Goal: Information Seeking & Learning: Learn about a topic

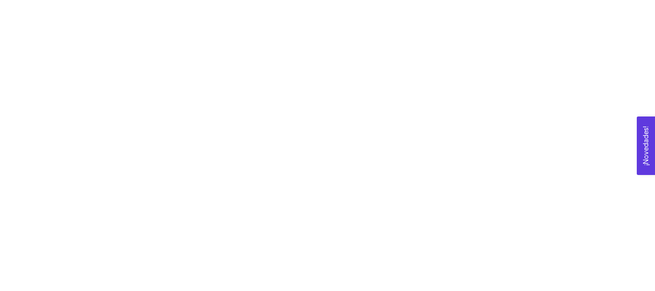
click at [589, 87] on div at bounding box center [327, 145] width 655 height 291
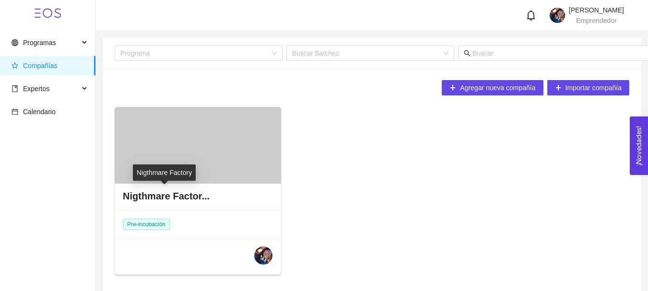
click at [182, 199] on h4 "Nigthmare Factor..." at bounding box center [166, 196] width 87 height 13
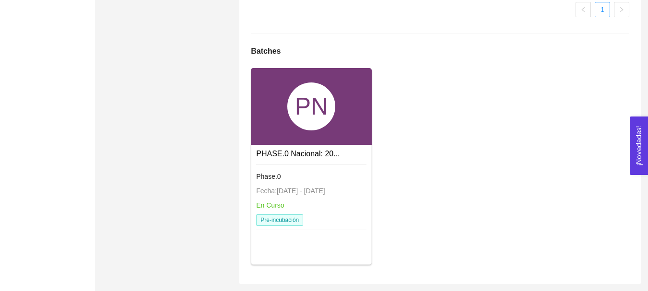
click at [291, 162] on link "Phase.0 Fecha: [DATE] - [DATE] En Curso Pre-incubación" at bounding box center [311, 165] width 110 height 8
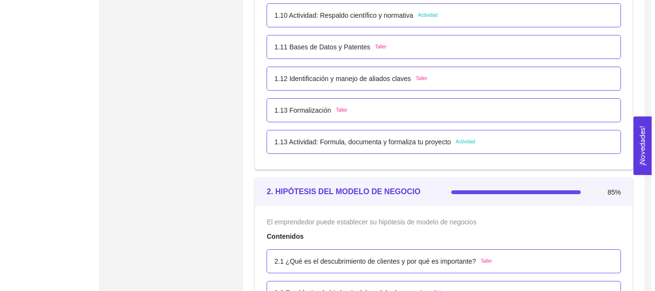
scroll to position [790, 0]
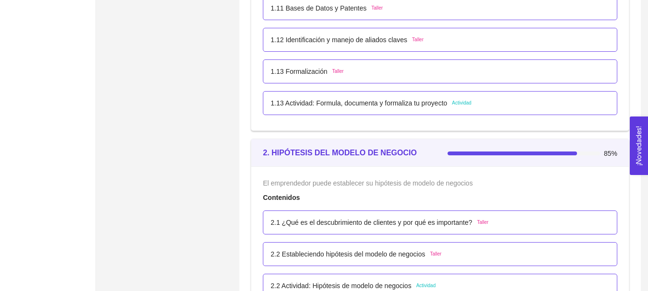
click at [378, 100] on p "1.13 Actividad: Formula, documenta y formaliza tu proyecto" at bounding box center [359, 103] width 177 height 11
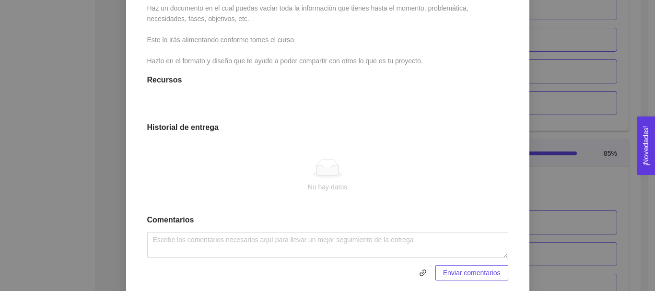
scroll to position [288, 0]
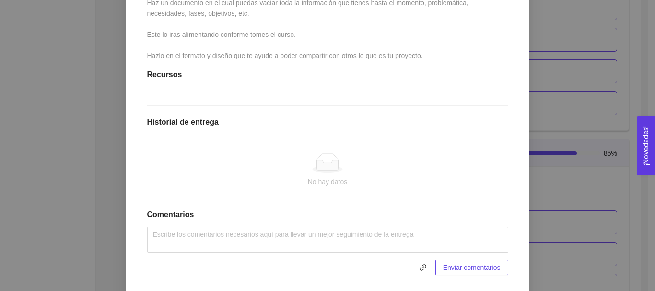
click at [580, 58] on div "1. DESARROLLO DEL PRODUCTO El emprendedor puede conocer los primeros pasos para…" at bounding box center [327, 145] width 655 height 291
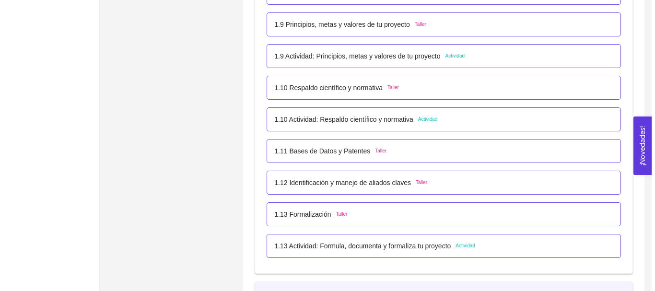
scroll to position [646, 0]
click at [373, 119] on p "1.10 Actividad: Respaldo científico y normativa" at bounding box center [340, 120] width 139 height 11
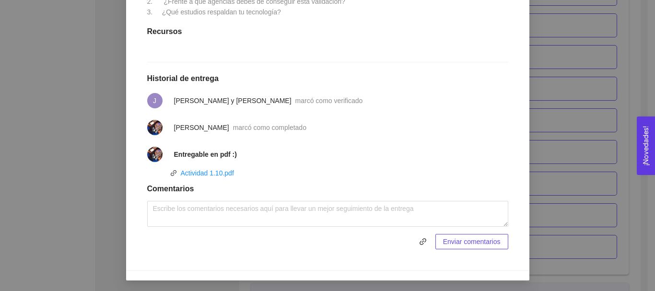
scroll to position [303, 0]
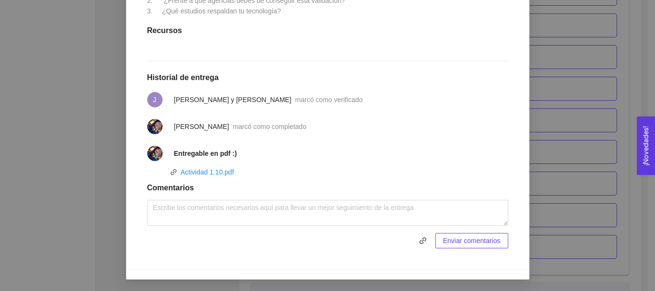
click at [585, 99] on div "1. DESARROLLO DEL PRODUCTO El emprendedor puede conocer los primeros pasos para…" at bounding box center [327, 145] width 655 height 291
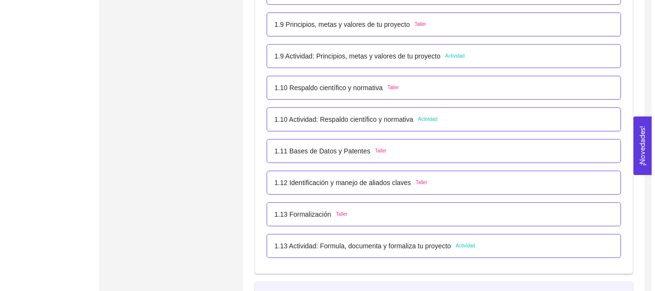
scroll to position [646, 0]
click at [397, 53] on p "1.9 Actividad: Principios, metas y valores de tu proyecto" at bounding box center [354, 57] width 166 height 11
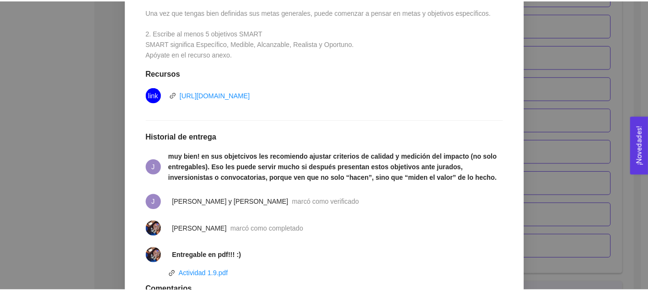
scroll to position [336, 0]
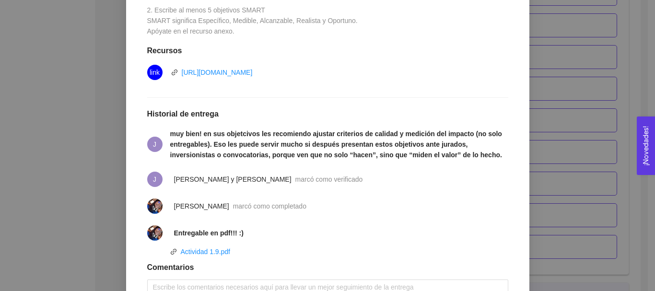
click at [543, 72] on div "1. DESARROLLO DEL PRODUCTO El emprendedor puede conocer los primeros pasos para…" at bounding box center [327, 145] width 655 height 291
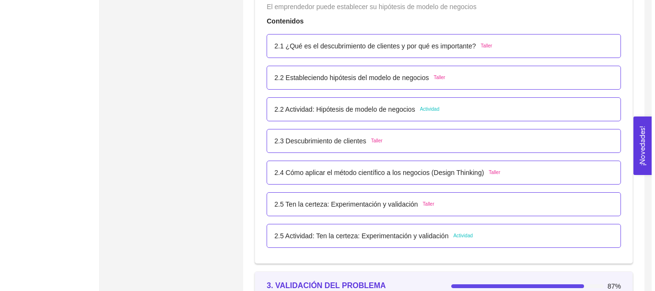
scroll to position [982, 0]
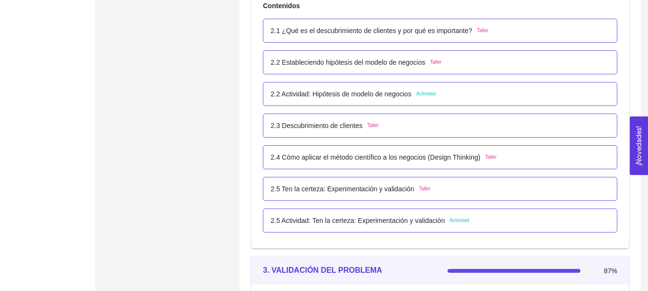
click at [379, 89] on p "2.2 Actividad: Hipótesis de modelo de negocios" at bounding box center [341, 94] width 141 height 11
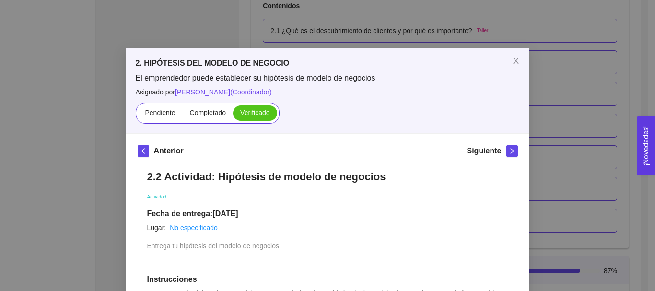
scroll to position [288, 0]
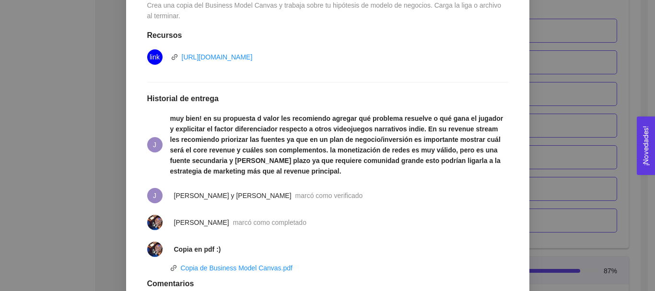
click at [554, 111] on div "2. HIPÓTESIS DEL MODELO DE NEGOCIO El emprendedor puede establecer su hipótesis…" at bounding box center [327, 145] width 655 height 291
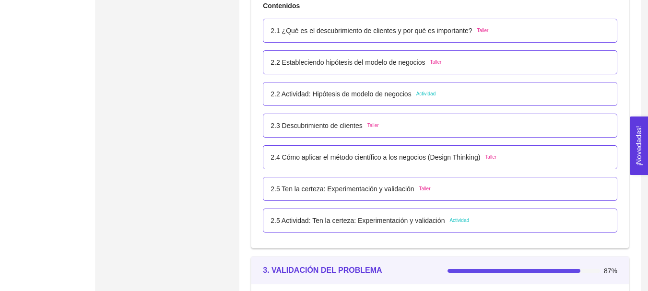
click at [405, 223] on p "2.5 Actividad: Ten la certeza: Experimentación y validación" at bounding box center [358, 220] width 174 height 11
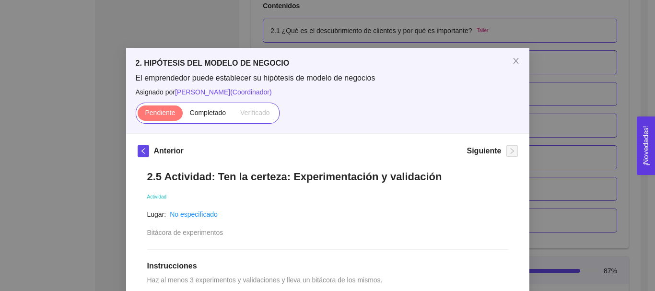
click at [535, 128] on div "2. HIPÓTESIS DEL MODELO DE NEGOCIO El emprendedor puede establecer su hipótesis…" at bounding box center [327, 145] width 655 height 291
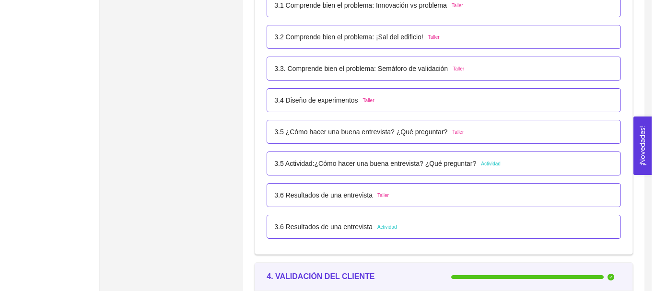
scroll to position [1318, 0]
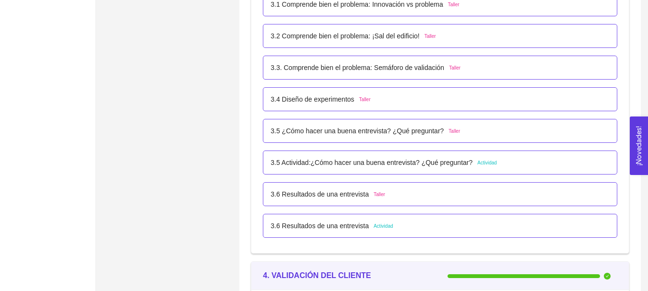
click at [389, 165] on p "3.5 Actividad:¿Cómo hacer una buena entrevista? ¿Qué preguntar?" at bounding box center [372, 162] width 202 height 11
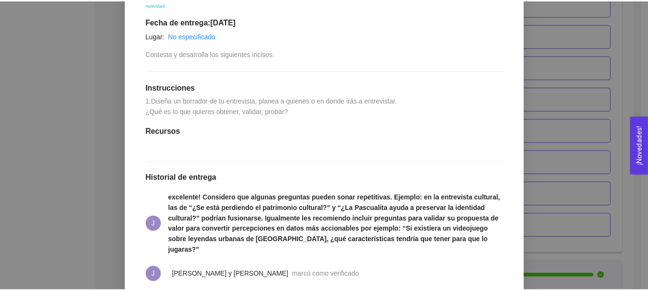
scroll to position [336, 0]
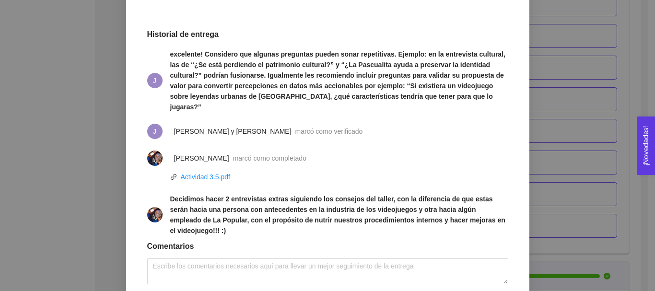
click at [546, 103] on div "3. VALIDACIÓN DEL PROBLEMA Validación del problema Asignado por [PERSON_NAME] (…" at bounding box center [327, 145] width 655 height 291
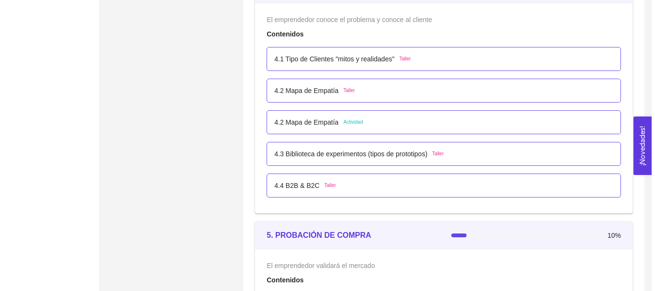
scroll to position [1606, 0]
click at [357, 121] on span "Actividad" at bounding box center [350, 122] width 20 height 8
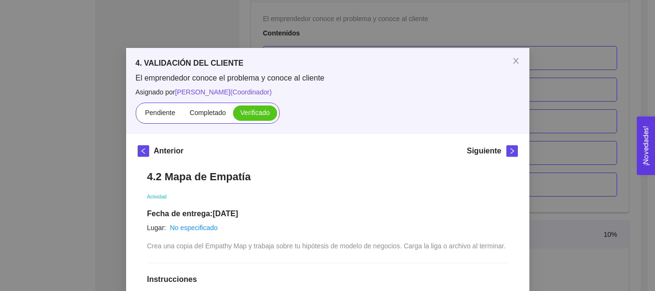
scroll to position [240, 0]
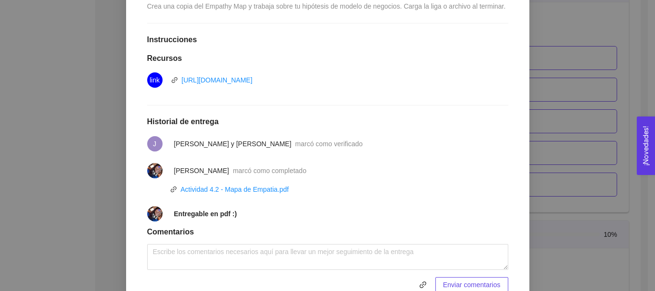
click at [583, 111] on div "4. VALIDACIÓN DEL CLIENTE El emprendedor conoce el problema y conoce al cliente…" at bounding box center [327, 145] width 655 height 291
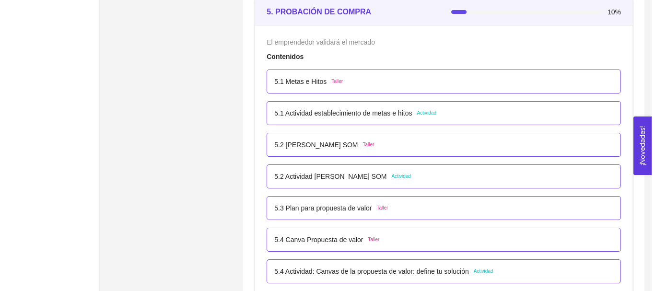
scroll to position [1846, 0]
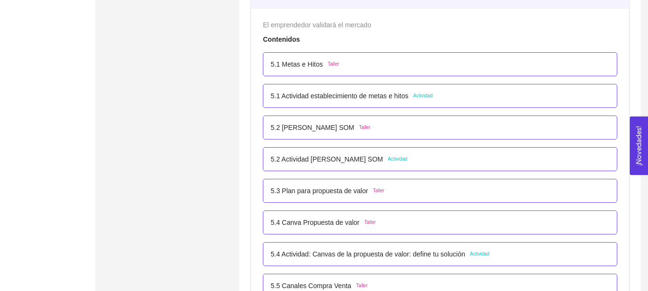
click at [429, 95] on span "Actividad" at bounding box center [423, 96] width 20 height 8
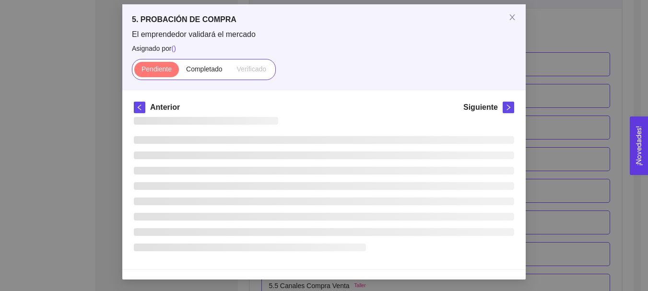
scroll to position [0, 0]
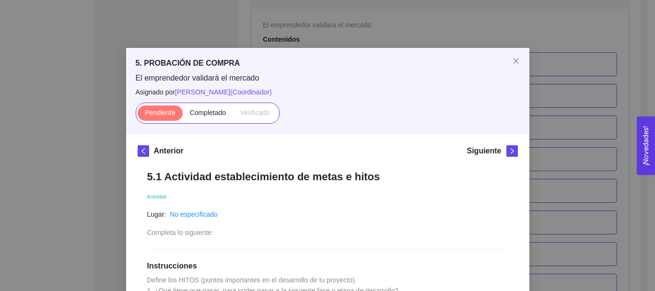
click at [612, 81] on div "5. PROBACIÓN DE COMPRA El emprendedor validará el mercado Asignado por [PERSON_…" at bounding box center [327, 145] width 655 height 291
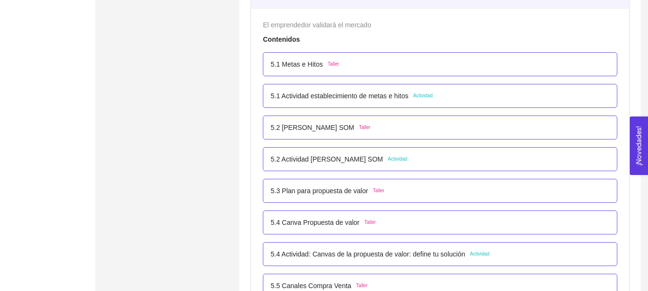
click at [407, 68] on div "5.1 Metas e Hitos Taller" at bounding box center [440, 64] width 339 height 11
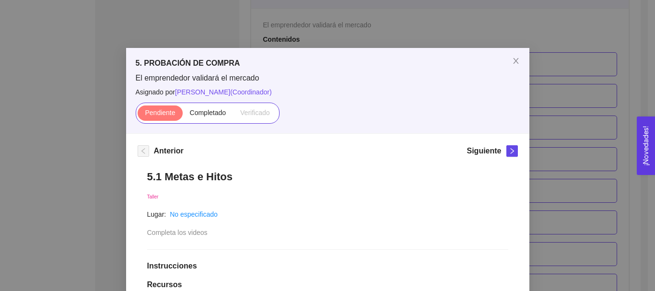
click at [608, 74] on div "5. PROBACIÓN DE COMPRA El emprendedor validará el mercado Asignado por [PERSON_…" at bounding box center [327, 145] width 655 height 291
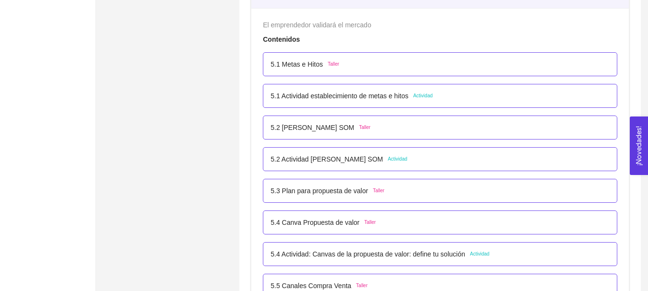
click at [386, 155] on div "5.2 Actividad [PERSON_NAME] SOM Actividad" at bounding box center [339, 159] width 137 height 11
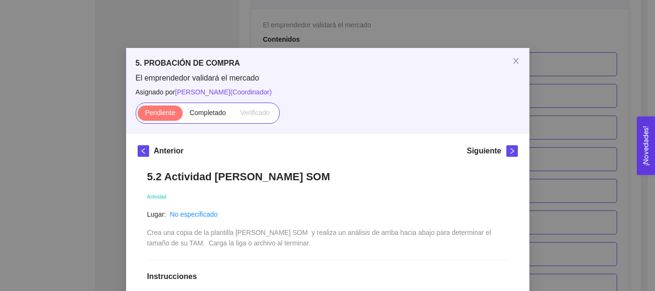
click at [603, 133] on div "5. PROBACIÓN DE COMPRA El emprendedor validará el mercado Asignado por [PERSON_…" at bounding box center [327, 145] width 655 height 291
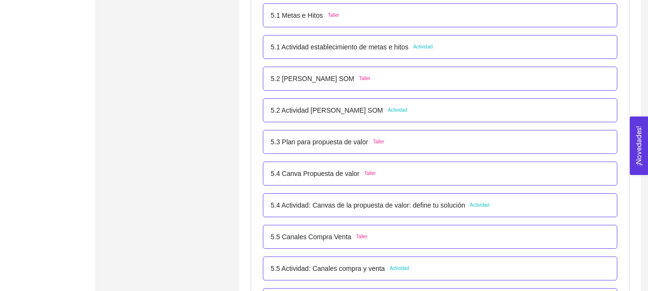
scroll to position [1942, 0]
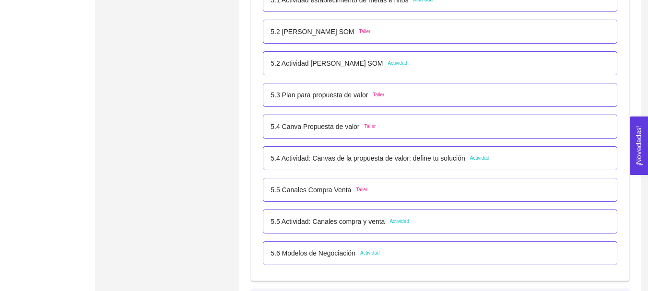
click at [455, 154] on p "5.4 Actividad: Canvas de la propuesta de valor: define tu solución" at bounding box center [368, 158] width 194 height 11
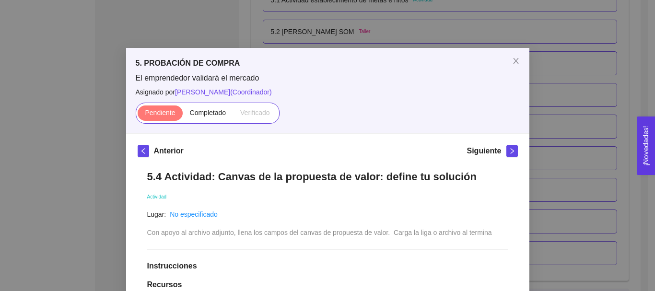
drag, startPoint x: 609, startPoint y: 120, endPoint x: 598, endPoint y: 123, distance: 10.8
click at [609, 120] on div "5. PROBACIÓN DE COMPRA El emprendedor validará el mercado Asignado por [PERSON_…" at bounding box center [327, 145] width 655 height 291
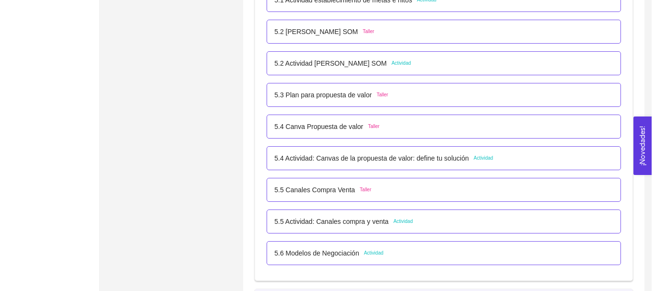
scroll to position [1990, 0]
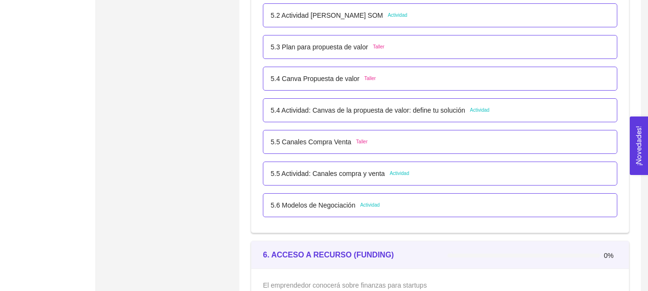
click at [407, 186] on li "5.5 Actividad: Canales compra y venta Actividad" at bounding box center [440, 174] width 355 height 32
click at [409, 181] on div "5.5 Actividad: Canales compra y venta Actividad" at bounding box center [440, 174] width 355 height 24
click at [409, 172] on div "5.5 Actividad: Canales compra y venta Actividad" at bounding box center [440, 173] width 339 height 11
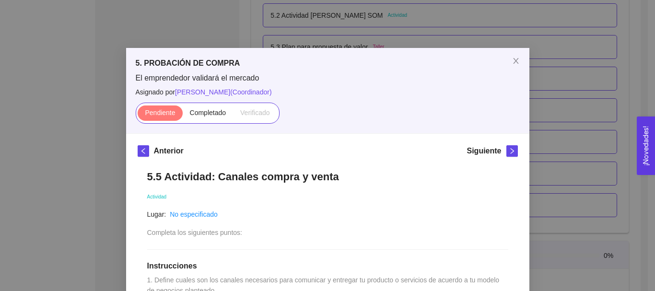
click at [529, 120] on div "5. PROBACIÓN DE COMPRA El emprendedor validará el mercado Asignado por [PERSON_…" at bounding box center [327, 145] width 655 height 291
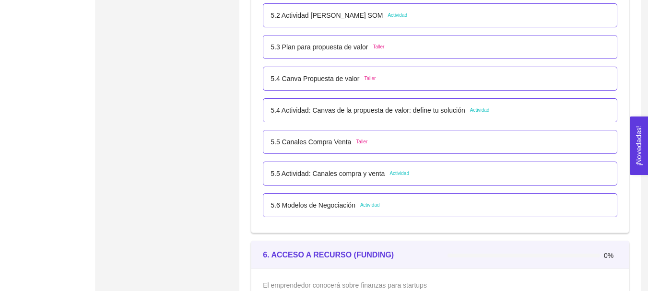
click at [332, 201] on p "5.6 Modelos de Negociación" at bounding box center [313, 205] width 85 height 11
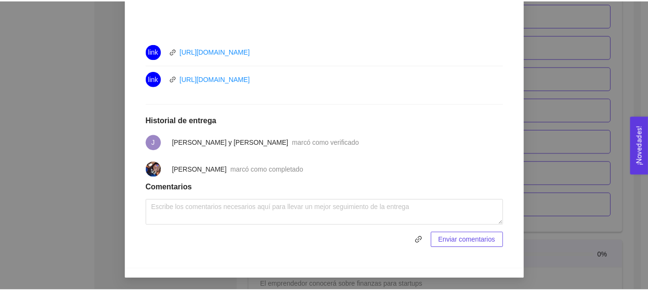
scroll to position [213, 0]
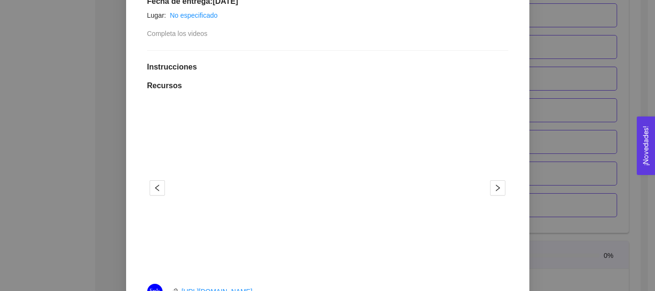
click at [562, 77] on div "5. PROBACIÓN DE COMPRA El emprendedor validará el mercado Asignado por [PERSON_…" at bounding box center [327, 145] width 655 height 291
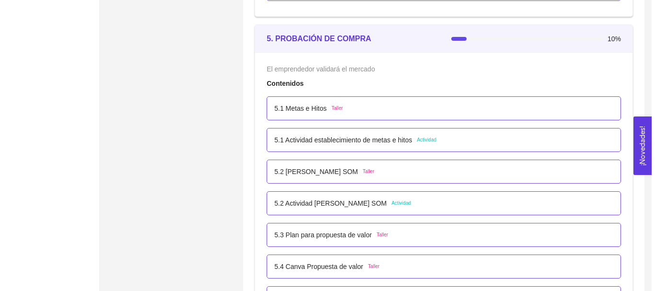
scroll to position [1823, 0]
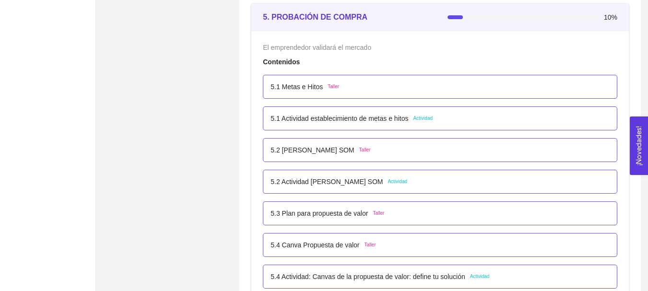
click at [410, 117] on div "5.1 Actividad establecimiento de metas e hitos Actividad" at bounding box center [352, 118] width 162 height 11
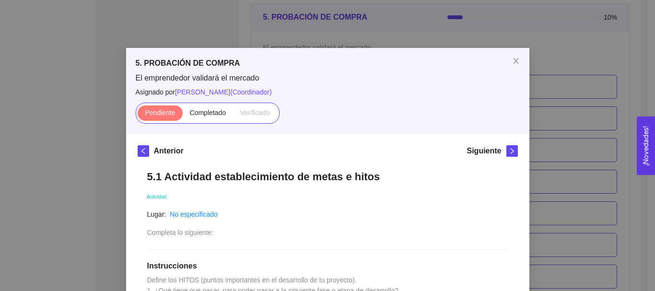
drag, startPoint x: 568, startPoint y: 92, endPoint x: 414, endPoint y: 134, distance: 160.1
click at [557, 102] on div "5. PROBACIÓN DE COMPRA El emprendedor validará el mercado Asignado por [PERSON_…" at bounding box center [327, 145] width 655 height 291
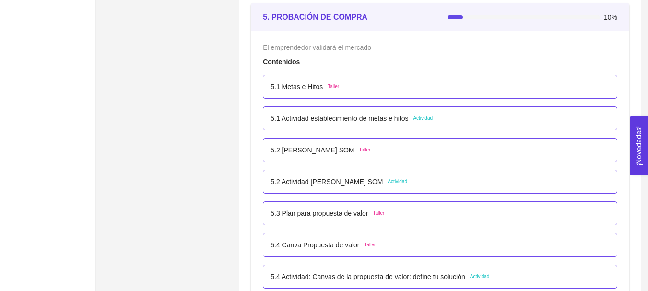
click at [342, 183] on p "5.2 Actividad [PERSON_NAME] SOM" at bounding box center [327, 182] width 112 height 11
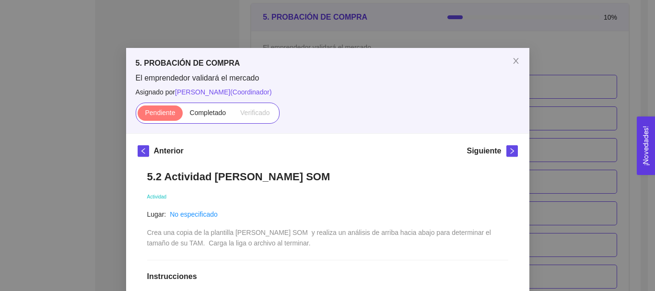
drag, startPoint x: 549, startPoint y: 102, endPoint x: 470, endPoint y: 200, distance: 125.9
click at [546, 104] on div "5. PROBACIÓN DE COMPRA El emprendedor validará el mercado Asignado por [PERSON_…" at bounding box center [327, 145] width 655 height 291
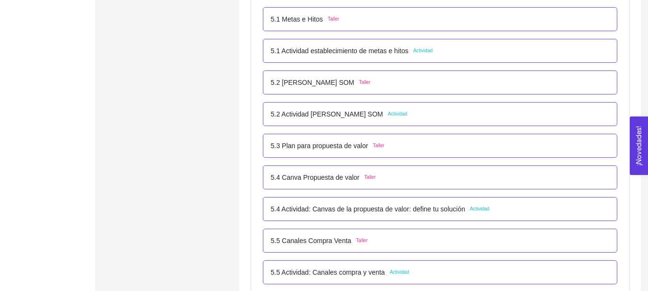
scroll to position [1919, 0]
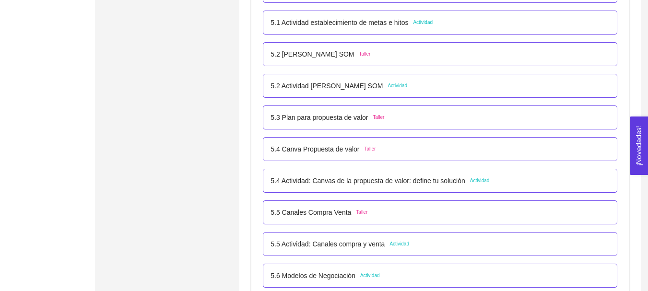
click at [409, 187] on div "5.4 Actividad: Canvas de la propuesta de valor: define tu solución Actividad" at bounding box center [440, 181] width 355 height 24
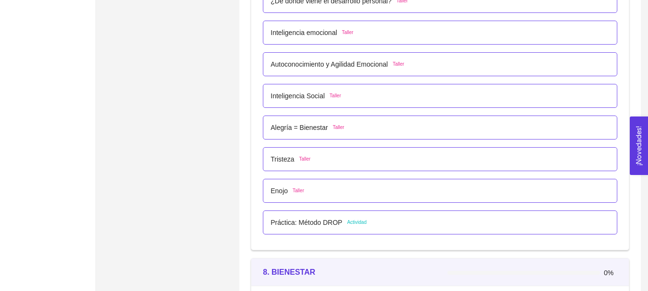
scroll to position [2687, 0]
click at [343, 213] on div "Práctica: Método DROP Actividad" at bounding box center [440, 222] width 355 height 24
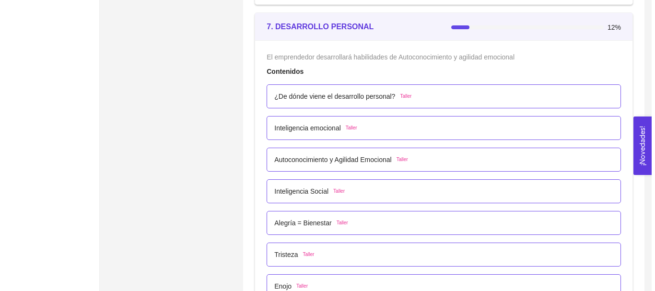
scroll to position [2735, 0]
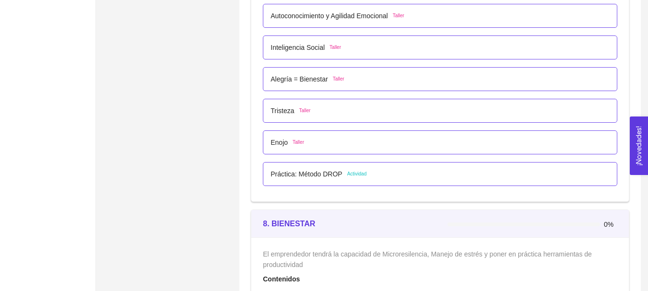
click at [342, 180] on div "Práctica: Método DROP Actividad" at bounding box center [440, 174] width 355 height 24
click at [333, 174] on p "Práctica: Método DROP" at bounding box center [306, 174] width 71 height 11
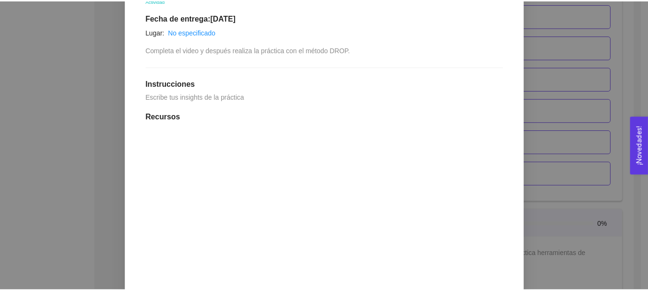
scroll to position [192, 0]
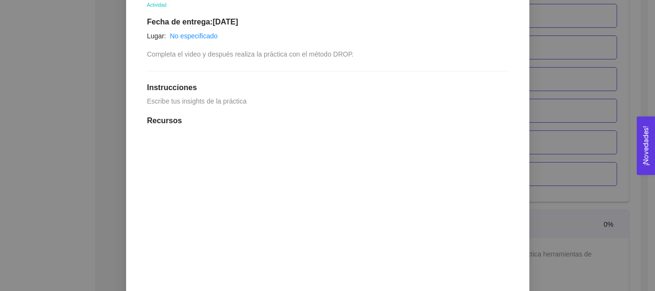
click at [578, 123] on div "7. DESARROLLO PERSONAL El emprendedor desarrollará habilidades de Autoconocimie…" at bounding box center [327, 145] width 655 height 291
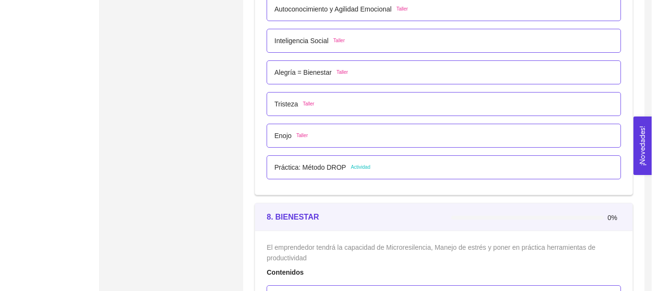
scroll to position [2735, 0]
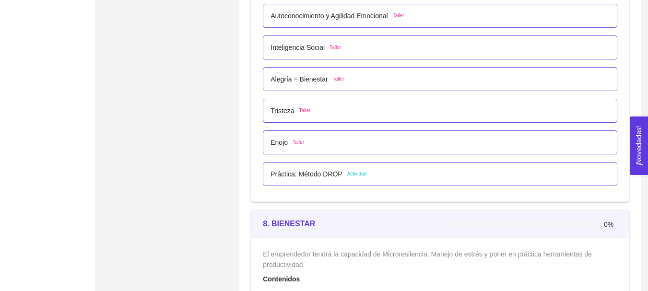
click at [325, 162] on div "Práctica: Método DROP Actividad" at bounding box center [440, 174] width 355 height 24
click at [324, 166] on div "Práctica: Método DROP Actividad" at bounding box center [440, 174] width 355 height 24
click at [328, 176] on p "Práctica: Método DROP" at bounding box center [306, 174] width 71 height 11
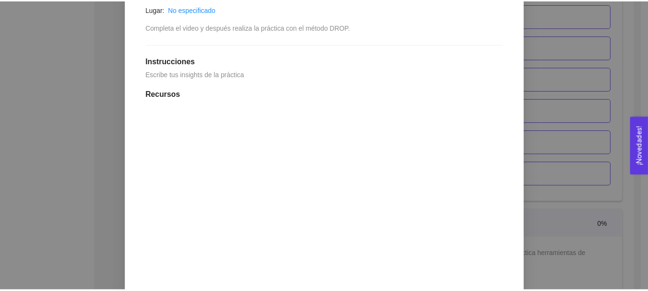
scroll to position [200, 0]
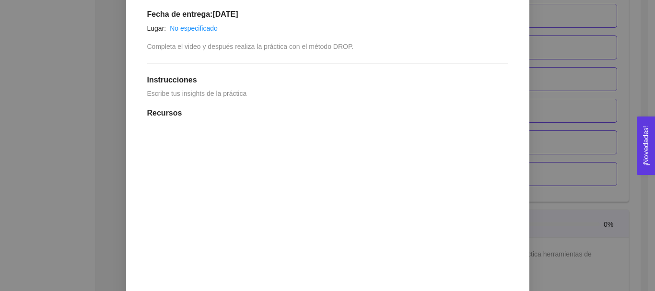
click at [555, 101] on div "7. DESARROLLO PERSONAL El emprendedor desarrollará habilidades de Autoconocimie…" at bounding box center [327, 145] width 655 height 291
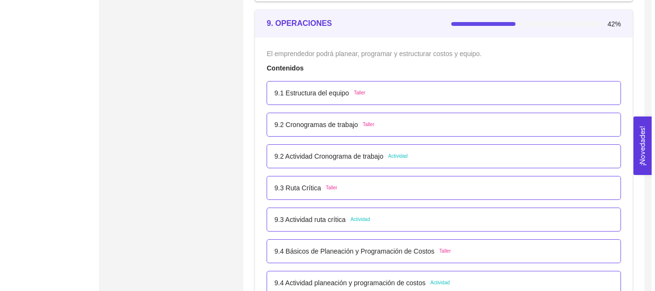
scroll to position [3262, 0]
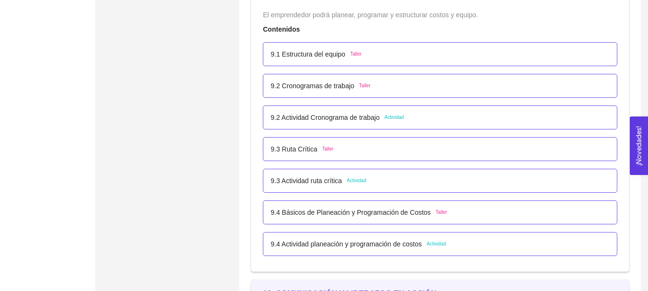
click at [391, 120] on span "Actividad" at bounding box center [395, 118] width 20 height 8
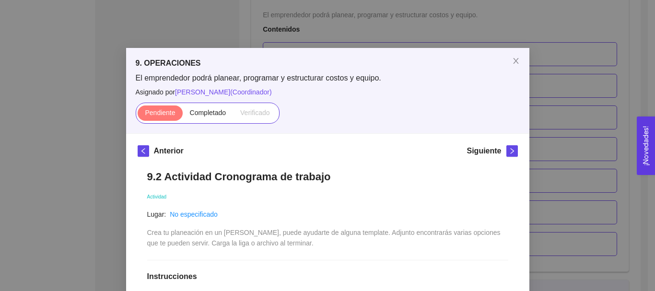
click at [590, 145] on div "9. OPERACIONES El emprendedor podrá planear, programar y estructurar costos y e…" at bounding box center [327, 145] width 655 height 291
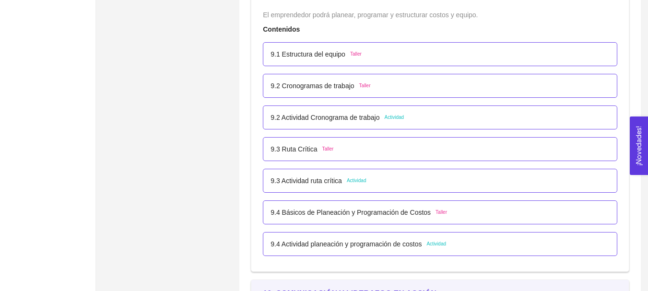
click at [395, 184] on div "9.3 Actividad ruta crítica Actividad" at bounding box center [440, 181] width 339 height 11
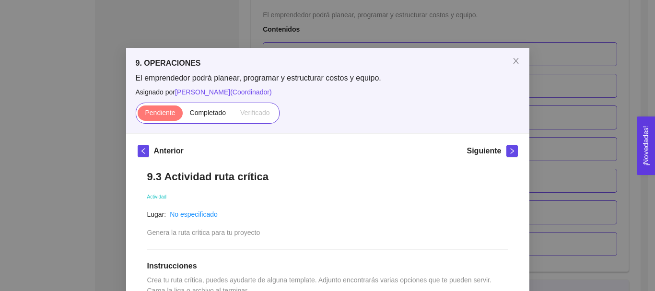
click at [577, 168] on div "9. OPERACIONES El emprendedor podrá planear, programar y estructurar costos y e…" at bounding box center [327, 145] width 655 height 291
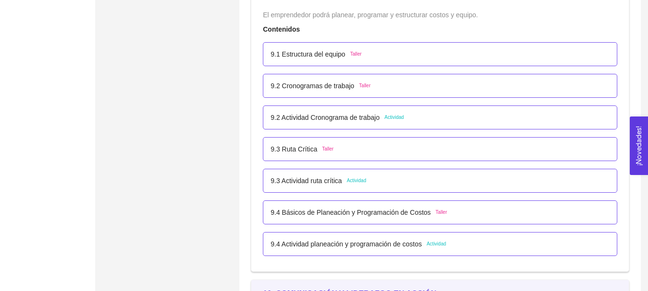
click at [415, 244] on p "9.4 Actividad planeación y programación de costos" at bounding box center [346, 244] width 151 height 11
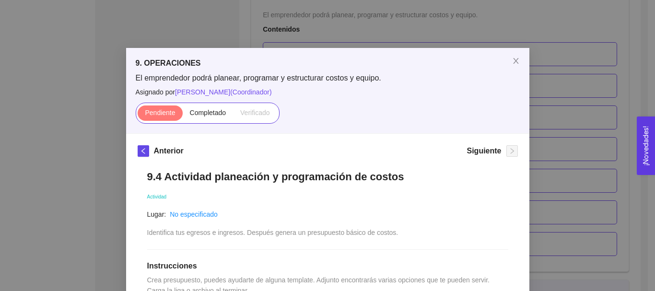
drag, startPoint x: 570, startPoint y: 145, endPoint x: 515, endPoint y: 196, distance: 74.7
click at [570, 146] on div "9. OPERACIONES El emprendedor podrá planear, programar y estructurar costos y e…" at bounding box center [327, 145] width 655 height 291
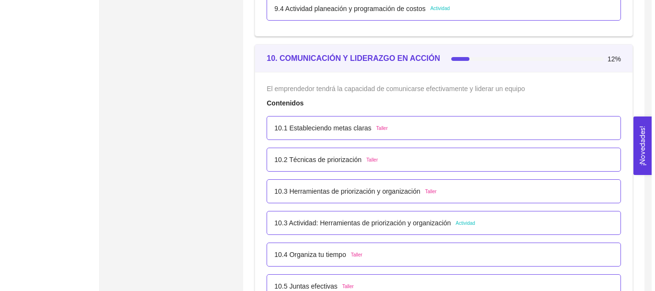
scroll to position [3502, 0]
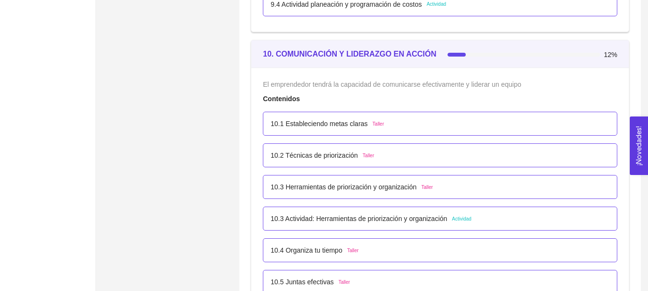
click at [432, 216] on p "10.3 Actividad: Herramientas de priorización y organización" at bounding box center [359, 218] width 177 height 11
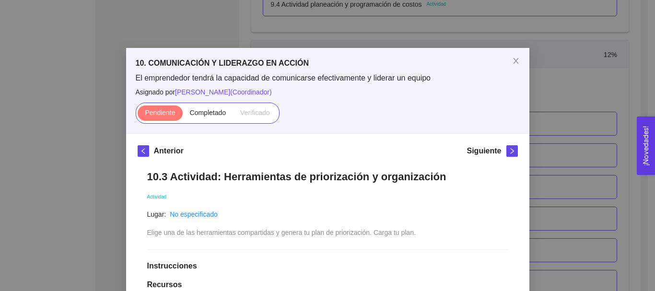
scroll to position [96, 0]
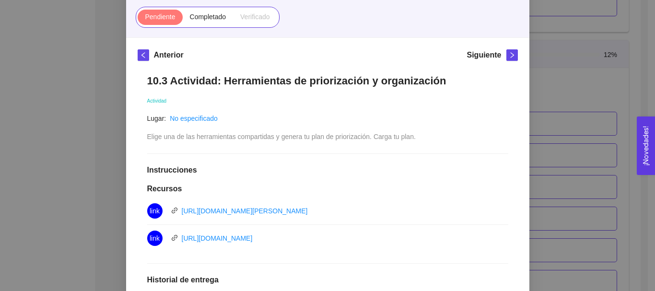
click at [552, 147] on div "10. COMUNICACIÓN Y LIDERAZGO EN ACCIÓN El emprendedor tendrá la capacidad de co…" at bounding box center [327, 145] width 655 height 291
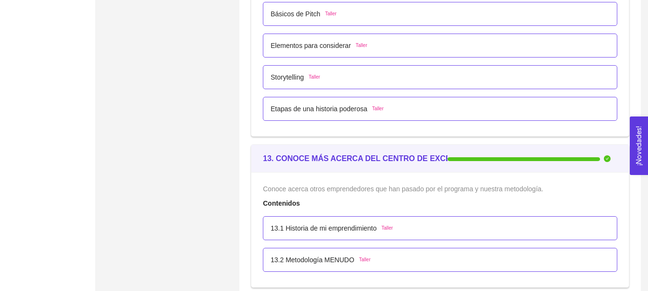
scroll to position [4128, 0]
